Goal: Task Accomplishment & Management: Use online tool/utility

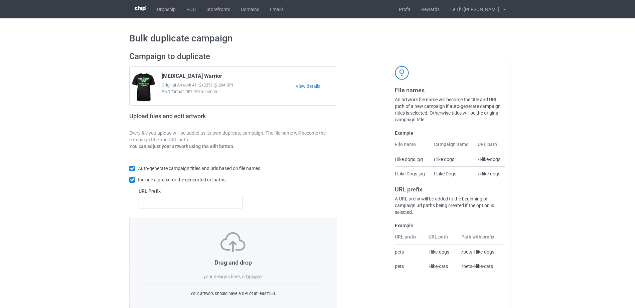
click at [254, 282] on div "Drag and drop your designs here, or browse . Your artwork should have a DPI of …" at bounding box center [233, 265] width 208 height 94
click at [253, 278] on label "browse" at bounding box center [253, 276] width 15 height 5
click at [0, 0] on input "browse" at bounding box center [0, 0] width 0 height 0
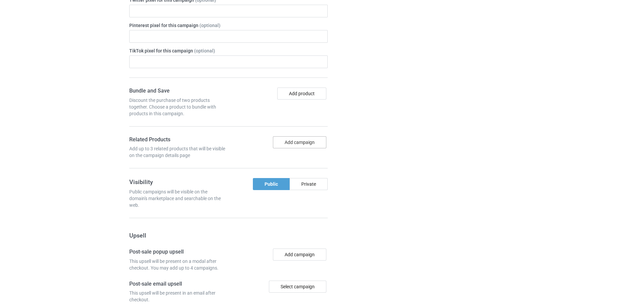
scroll to position [413, 0]
click at [313, 138] on button "Add campaign" at bounding box center [299, 144] width 53 height 12
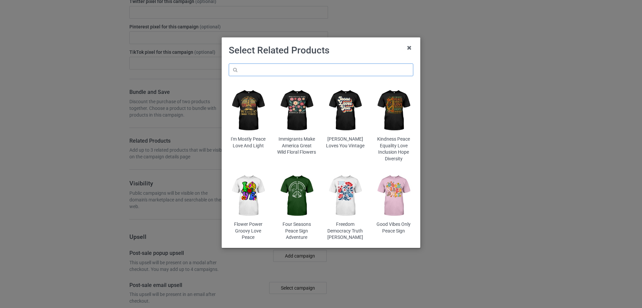
click at [268, 71] on input "text" at bounding box center [321, 70] width 185 height 13
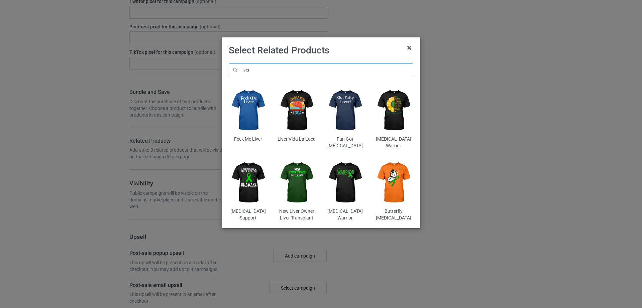
type input "liver"
click at [343, 182] on img at bounding box center [345, 182] width 39 height 49
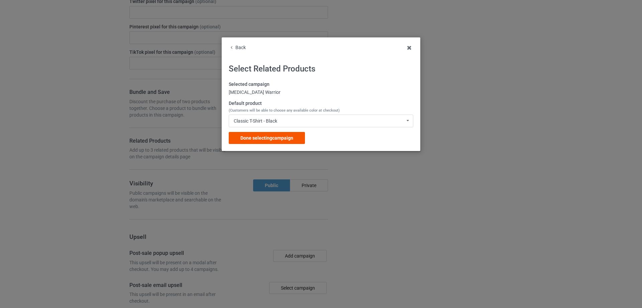
click at [262, 133] on div "Done selecting campaign" at bounding box center [267, 138] width 76 height 12
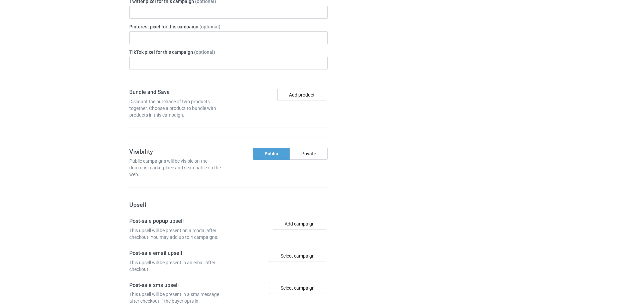
scroll to position [419, 0]
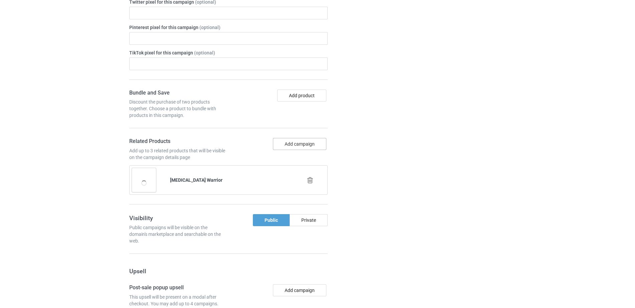
click at [307, 138] on button "Add campaign" at bounding box center [299, 144] width 53 height 12
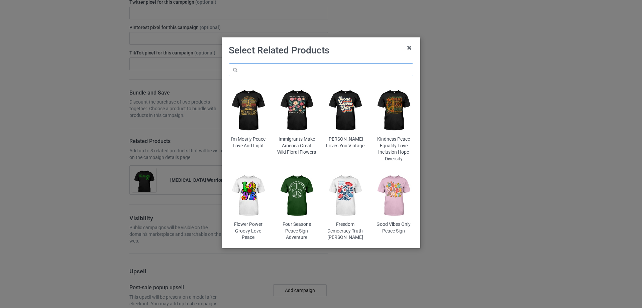
click at [281, 71] on input "text" at bounding box center [321, 70] width 185 height 13
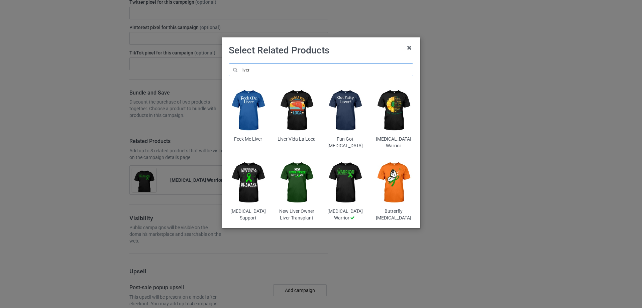
type input "liver"
click at [401, 99] on img at bounding box center [393, 110] width 39 height 49
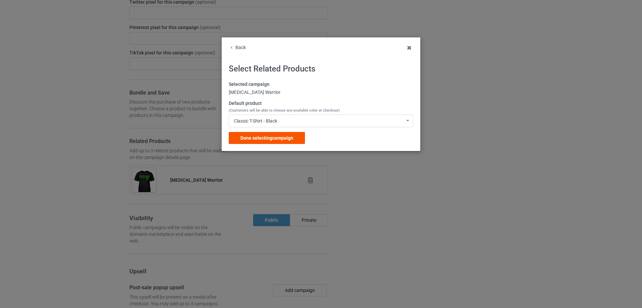
click at [276, 136] on span "Done selecting campaign" at bounding box center [266, 137] width 53 height 5
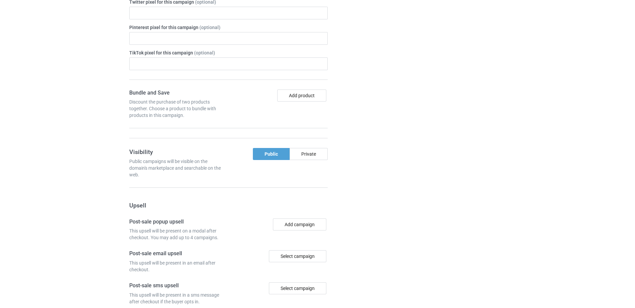
click at [363, 150] on div at bounding box center [366, 118] width 48 height 591
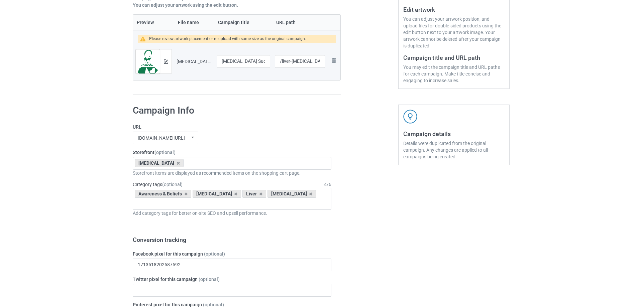
scroll to position [140, 0]
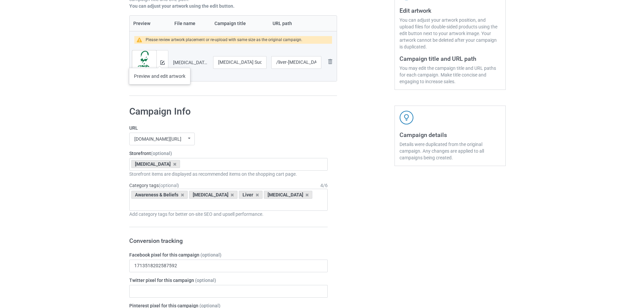
click at [160, 61] on div at bounding box center [162, 62] width 12 height 24
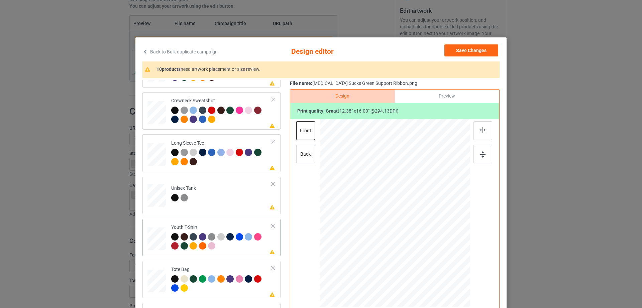
scroll to position [78, 0]
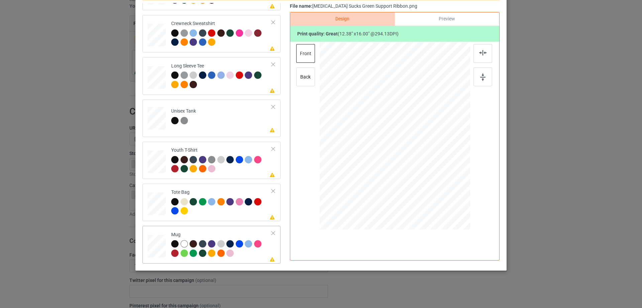
click at [160, 244] on div at bounding box center [156, 247] width 18 height 8
click at [271, 234] on div at bounding box center [273, 233] width 5 height 5
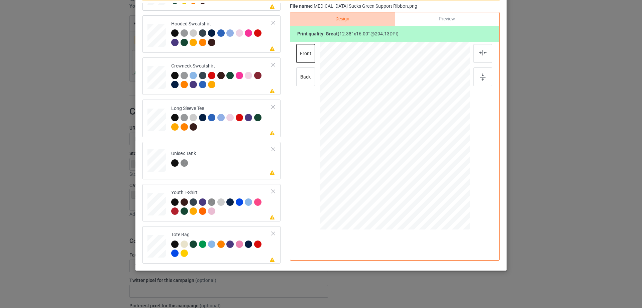
scroll to position [0, 0]
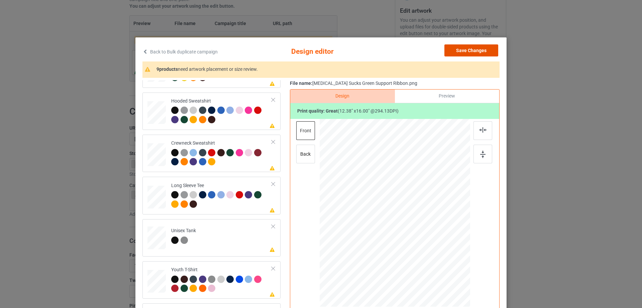
click at [481, 49] on button "Save Changes" at bounding box center [471, 50] width 54 height 12
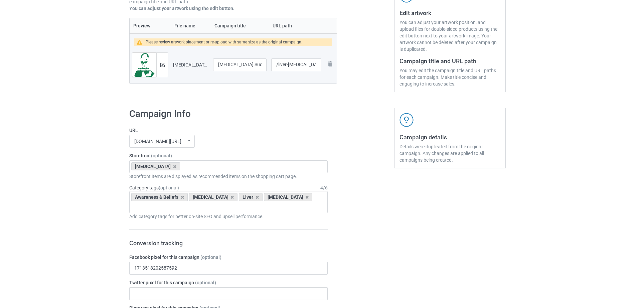
scroll to position [622, 0]
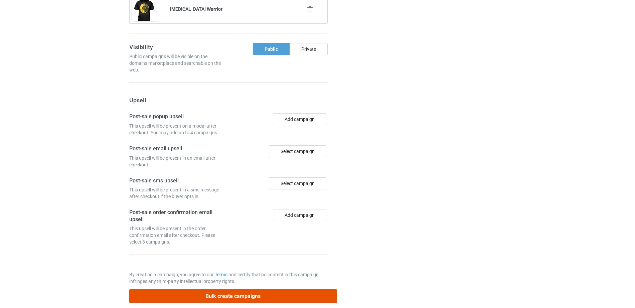
click at [243, 289] on button "Bulk create campaigns" at bounding box center [233, 296] width 208 height 14
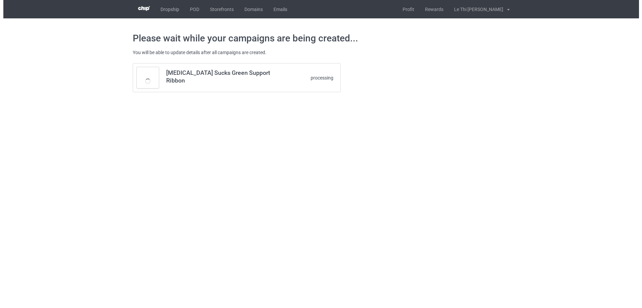
scroll to position [0, 0]
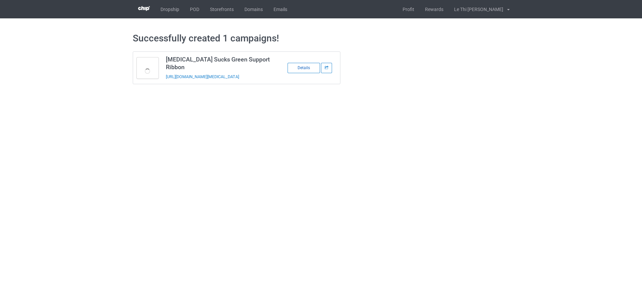
click at [311, 69] on div "Details" at bounding box center [303, 68] width 32 height 10
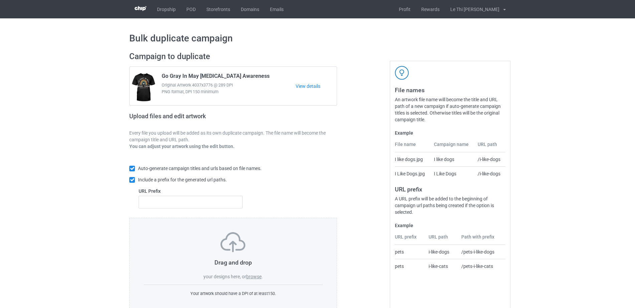
click at [262, 275] on label "browse" at bounding box center [253, 276] width 15 height 5
click at [0, 0] on input "browse" at bounding box center [0, 0] width 0 height 0
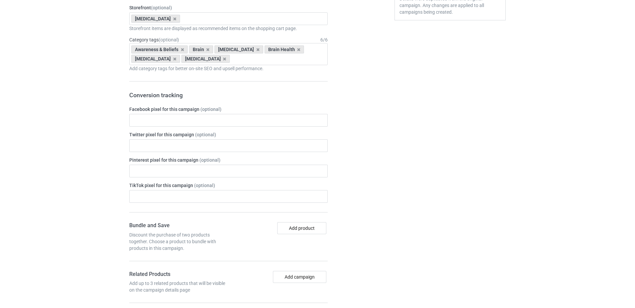
scroll to position [278, 0]
click at [206, 126] on input "text" at bounding box center [228, 121] width 199 height 13
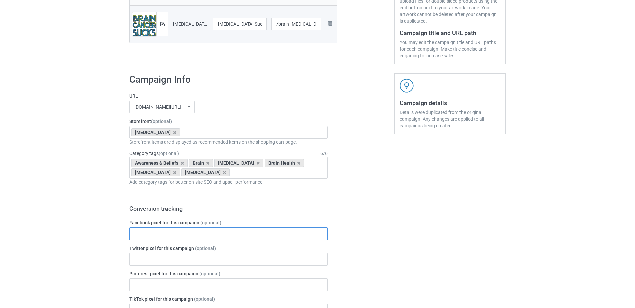
scroll to position [167, 0]
paste input "1713518202587592"
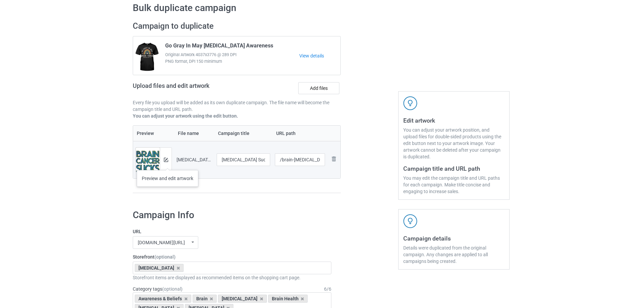
scroll to position [29, 0]
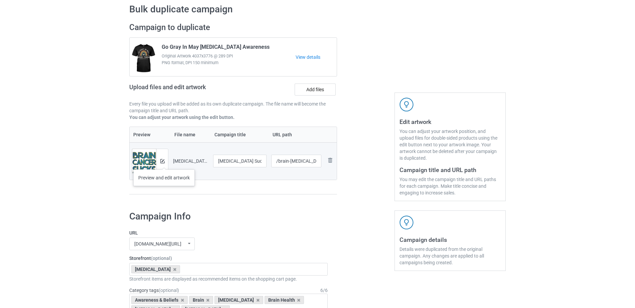
type input "1713518202587592"
click at [164, 163] on img at bounding box center [162, 161] width 4 height 4
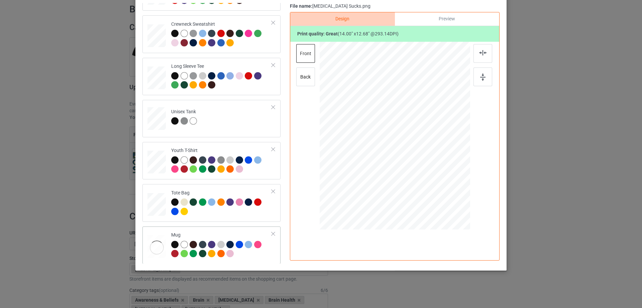
scroll to position [157, 0]
click at [157, 244] on div at bounding box center [156, 247] width 18 height 8
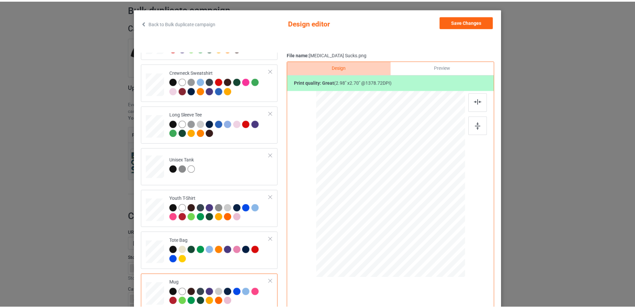
scroll to position [0, 0]
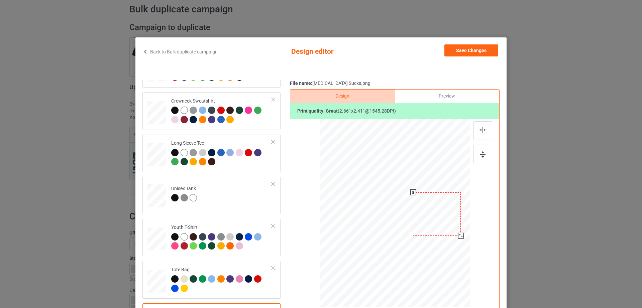
drag, startPoint x: 462, startPoint y: 236, endPoint x: 457, endPoint y: 236, distance: 5.4
click at [458, 236] on div at bounding box center [461, 236] width 6 height 6
click at [443, 212] on div at bounding box center [436, 214] width 48 height 43
click at [479, 52] on button "Save Changes" at bounding box center [471, 50] width 54 height 12
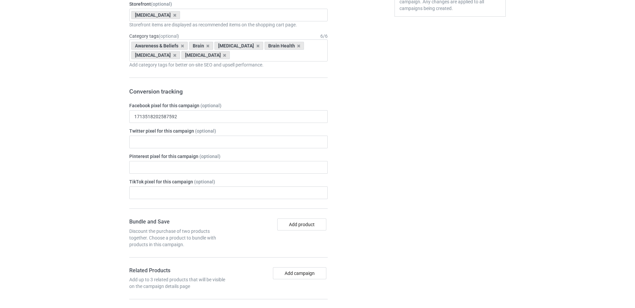
scroll to position [560, 0]
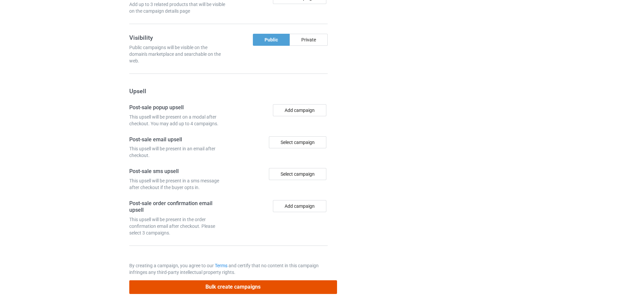
click at [212, 292] on button "Bulk create campaigns" at bounding box center [233, 287] width 208 height 14
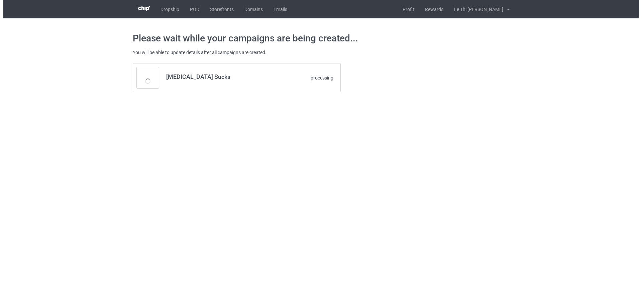
scroll to position [0, 0]
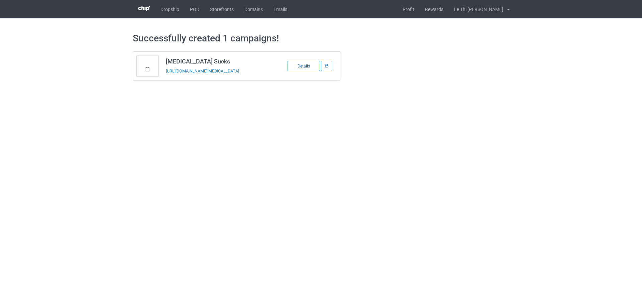
click at [306, 63] on div "Details" at bounding box center [303, 66] width 32 height 10
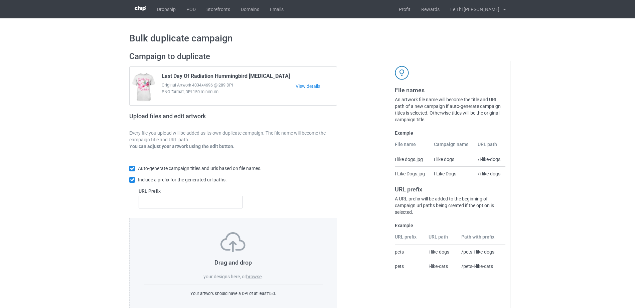
click at [250, 276] on label "browse" at bounding box center [253, 276] width 15 height 5
click at [0, 0] on input "browse" at bounding box center [0, 0] width 0 height 0
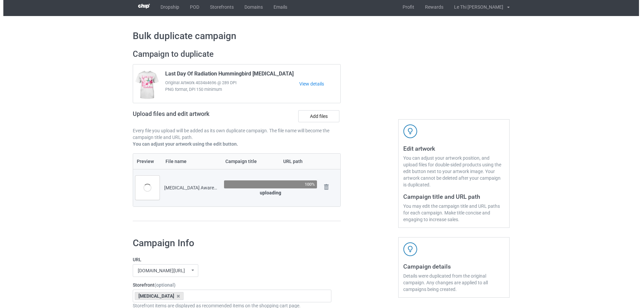
scroll to position [1, 0]
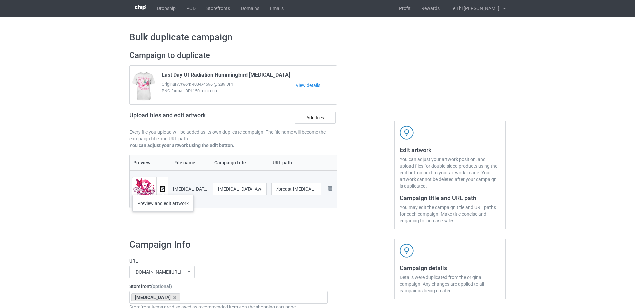
click at [163, 188] on img at bounding box center [162, 189] width 4 height 4
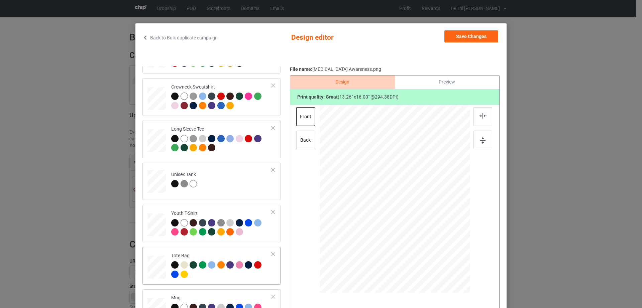
scroll to position [78, 0]
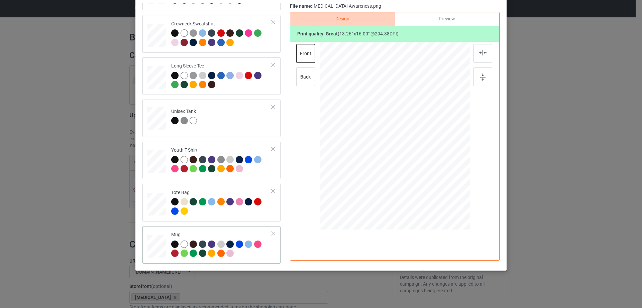
click at [152, 246] on div at bounding box center [156, 247] width 18 height 8
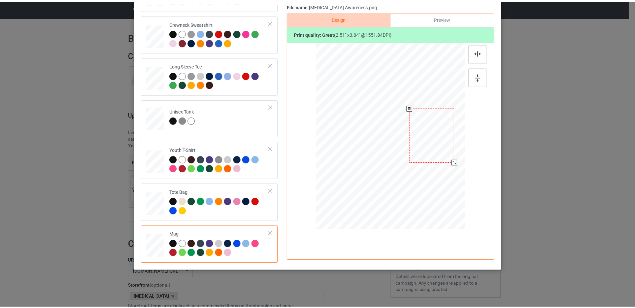
scroll to position [0, 0]
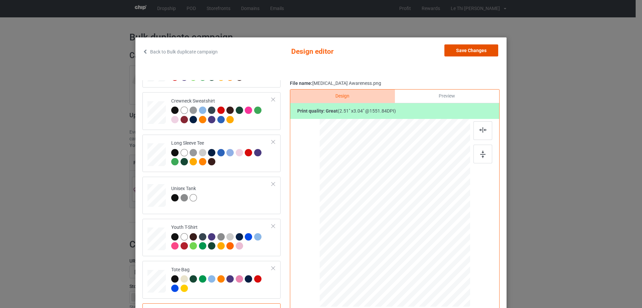
click at [481, 46] on button "Save Changes" at bounding box center [471, 50] width 54 height 12
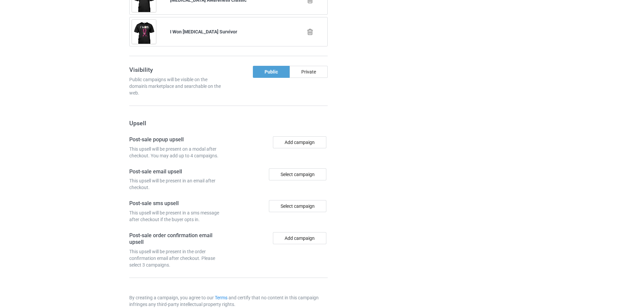
scroll to position [648, 0]
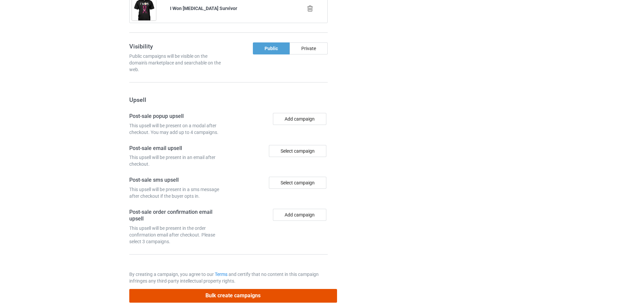
click at [215, 291] on button "Bulk create campaigns" at bounding box center [233, 296] width 208 height 14
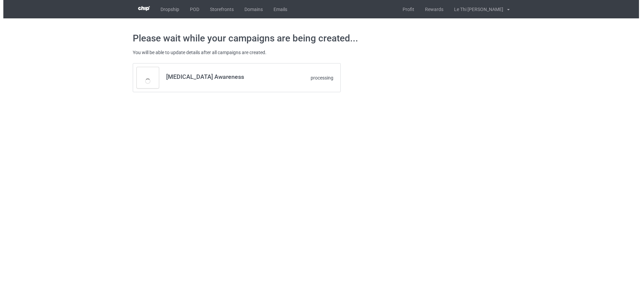
scroll to position [0, 0]
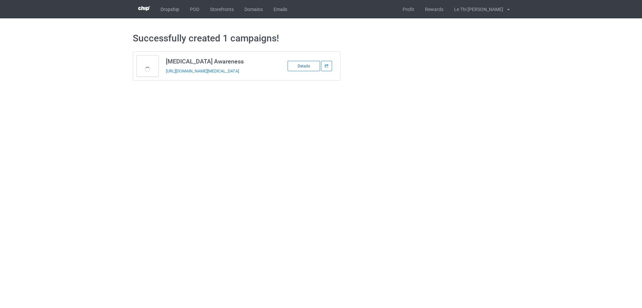
click at [306, 68] on div "Details" at bounding box center [303, 66] width 32 height 10
